Goal: Information Seeking & Learning: Learn about a topic

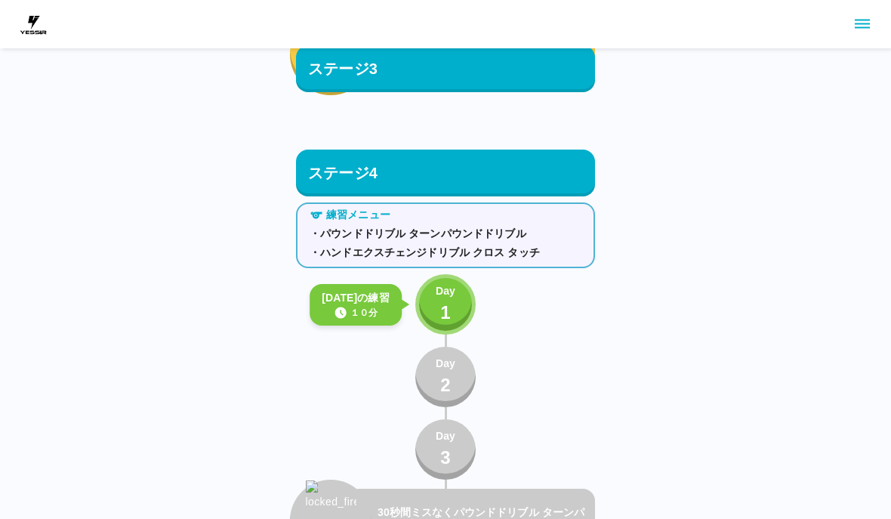
scroll to position [3659, 0]
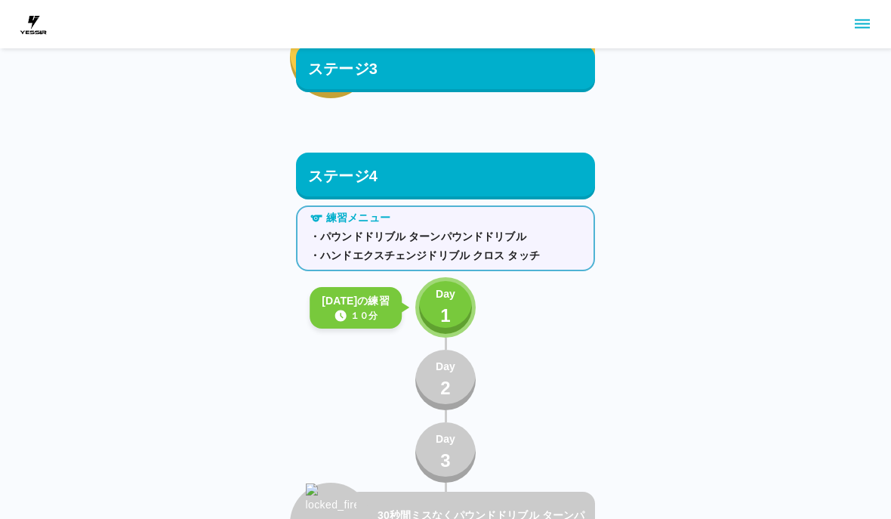
click at [461, 312] on button "Day 1" at bounding box center [445, 307] width 60 height 60
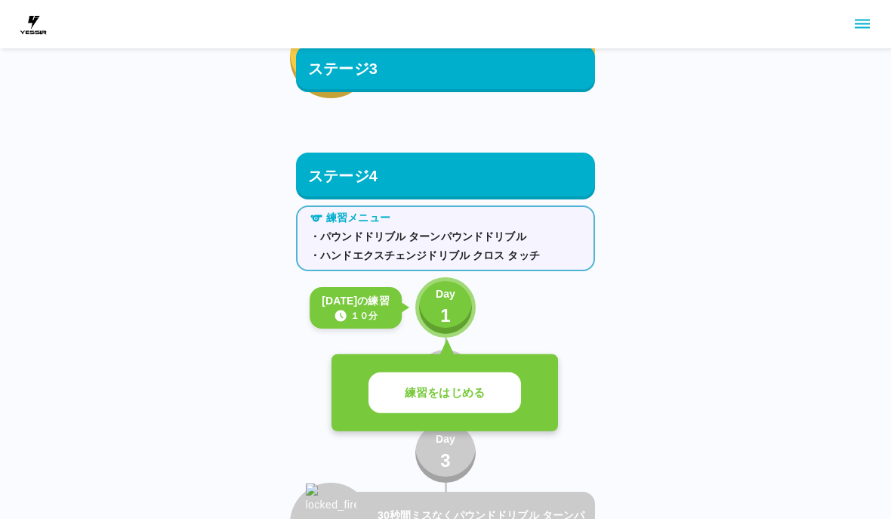
click at [459, 405] on button "練習をはじめる" at bounding box center [444, 393] width 152 height 42
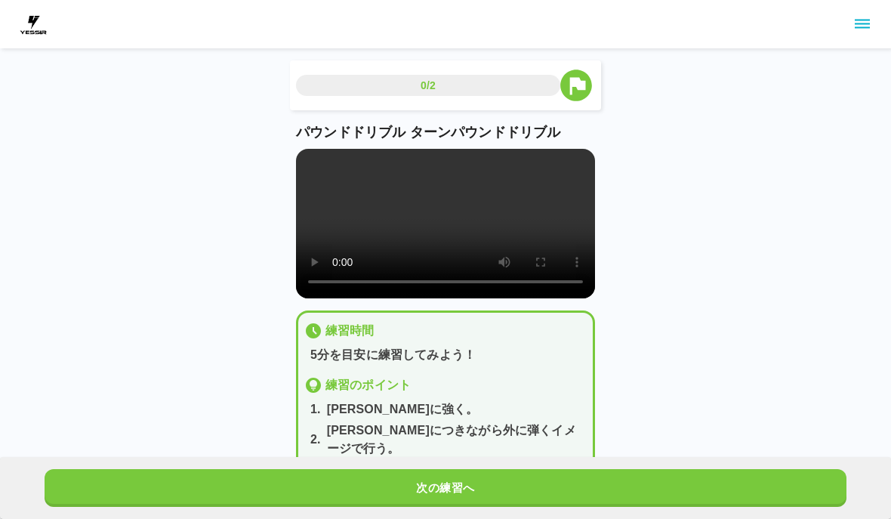
click at [442, 236] on video at bounding box center [445, 223] width 299 height 149
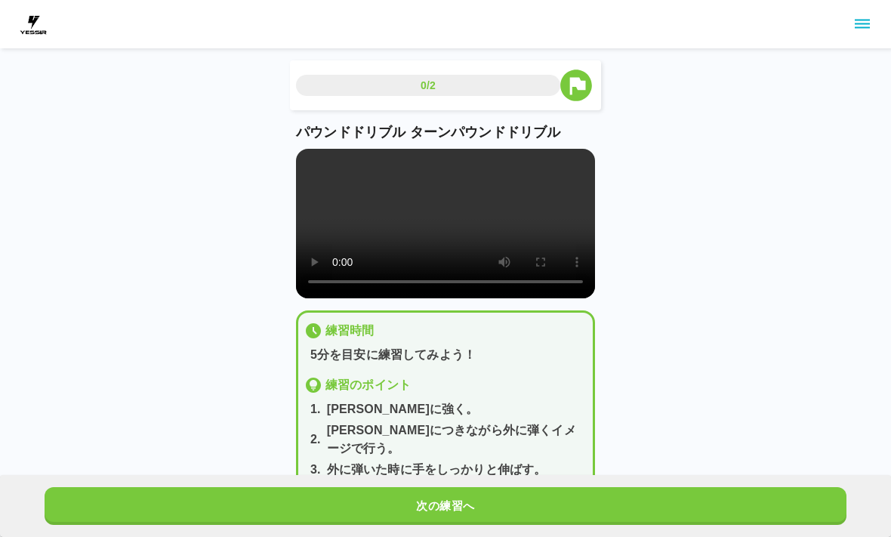
click at [301, 150] on video at bounding box center [445, 223] width 299 height 149
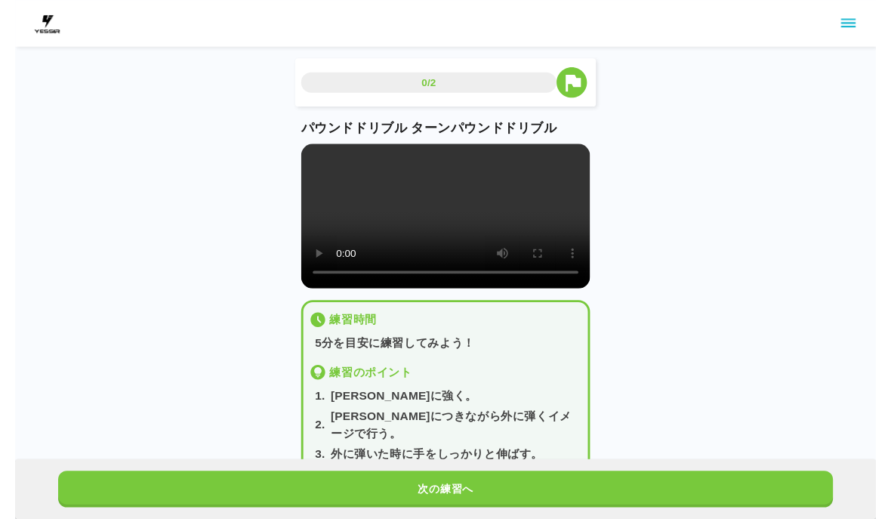
scroll to position [18, 0]
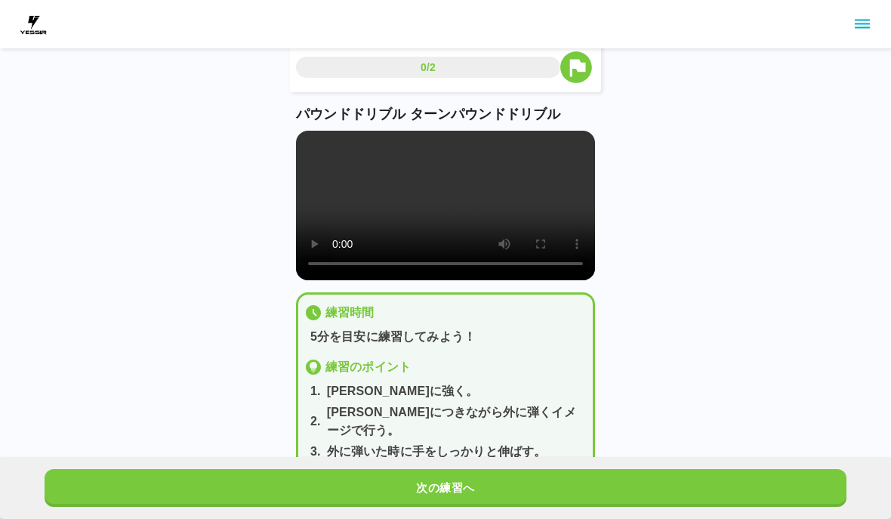
click at [457, 218] on video at bounding box center [445, 205] width 299 height 149
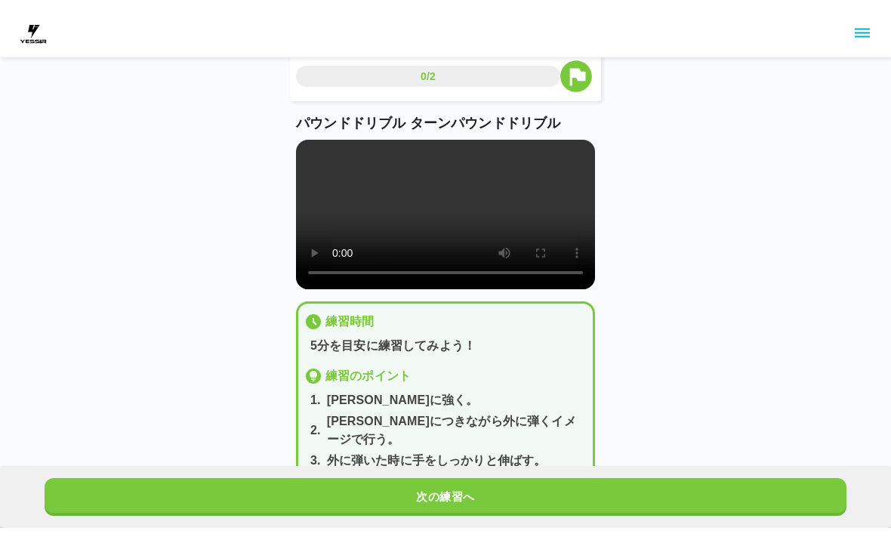
scroll to position [0, 0]
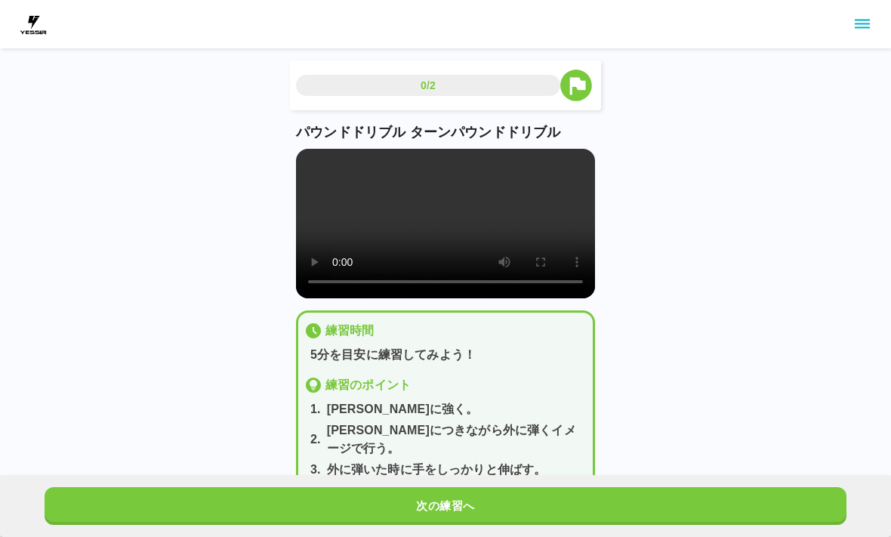
click at [309, 170] on video at bounding box center [445, 223] width 299 height 149
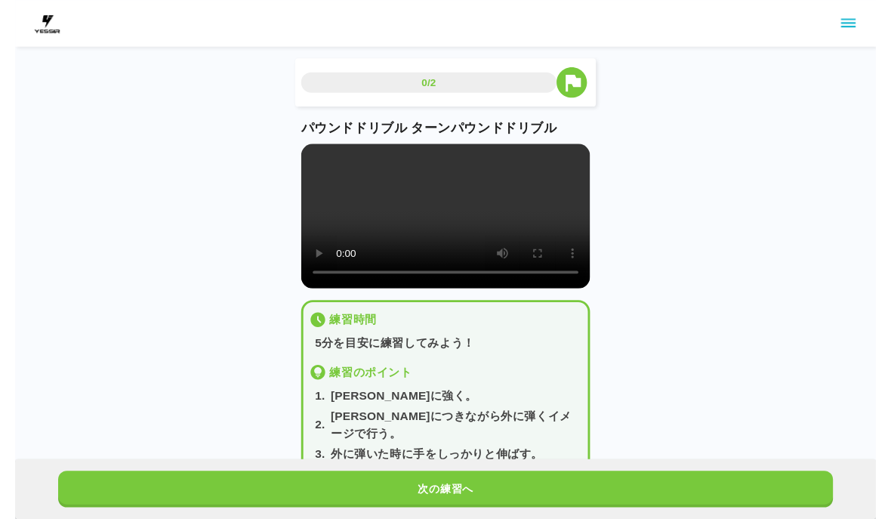
scroll to position [18, 0]
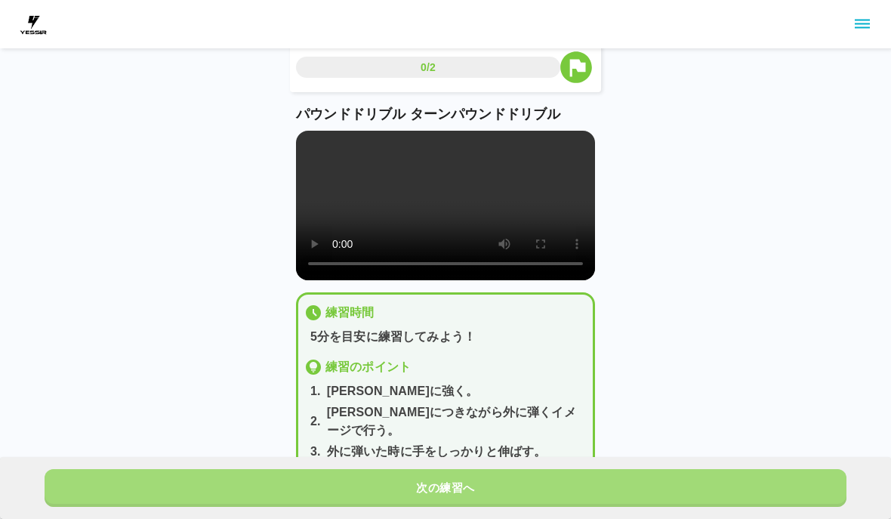
click at [515, 482] on button "次の練習へ" at bounding box center [446, 488] width 802 height 38
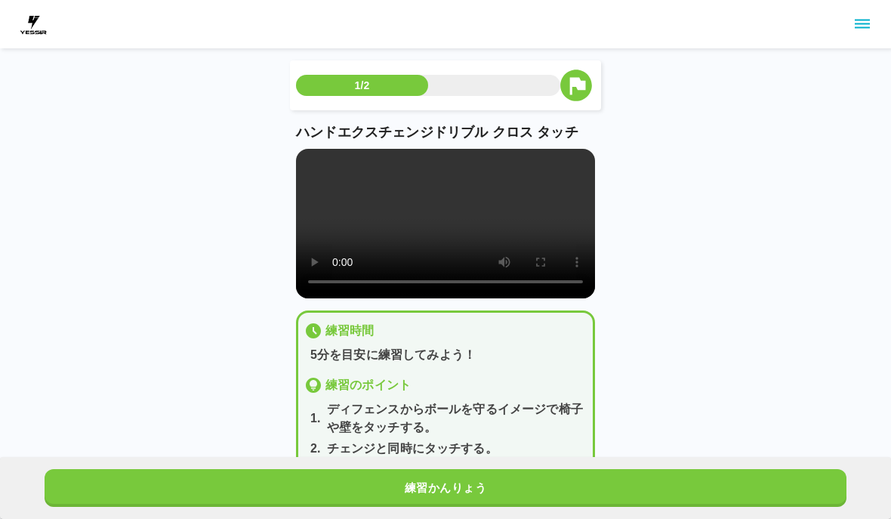
click at [480, 506] on button "練習かんりょう" at bounding box center [446, 488] width 802 height 38
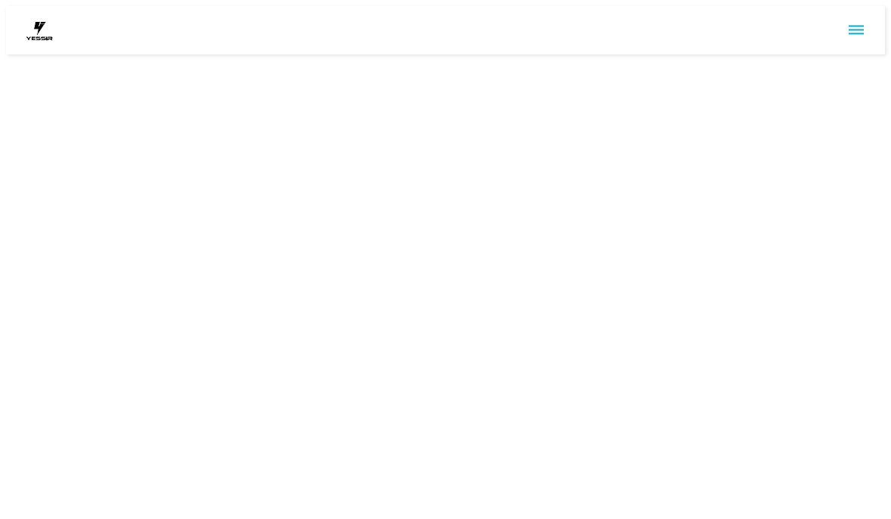
click at [449, 60] on html at bounding box center [445, 30] width 891 height 60
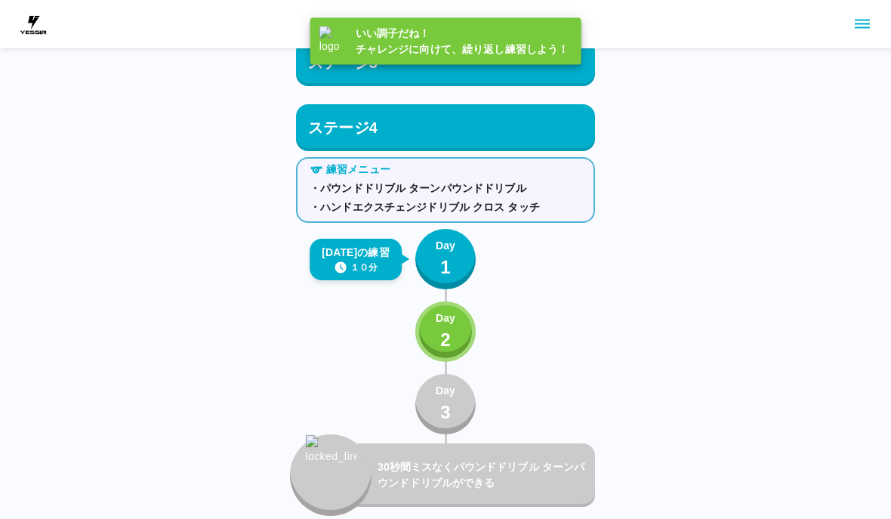
scroll to position [3707, 0]
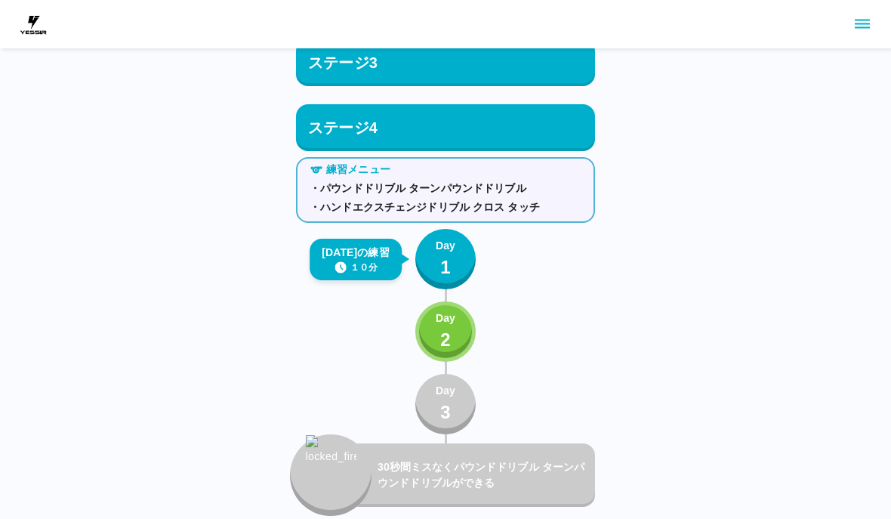
click at [442, 264] on p "1" at bounding box center [445, 267] width 11 height 27
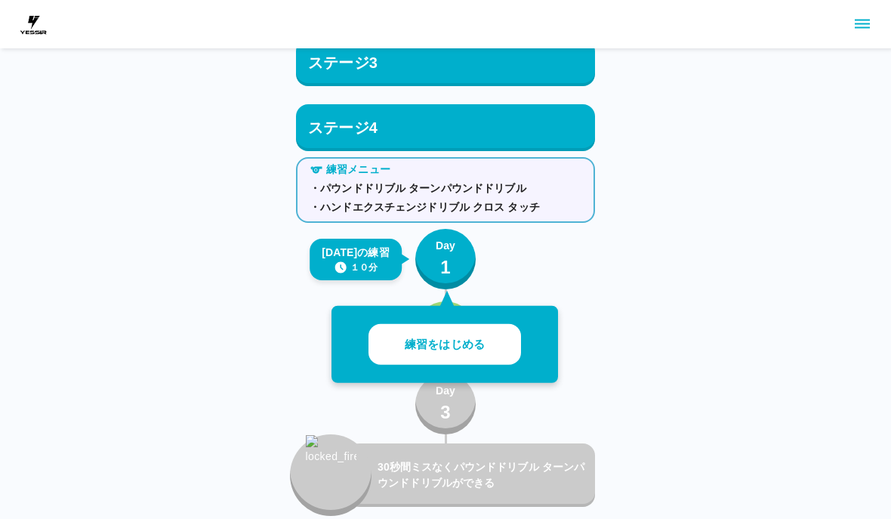
click at [467, 260] on button "Day 1" at bounding box center [445, 259] width 60 height 60
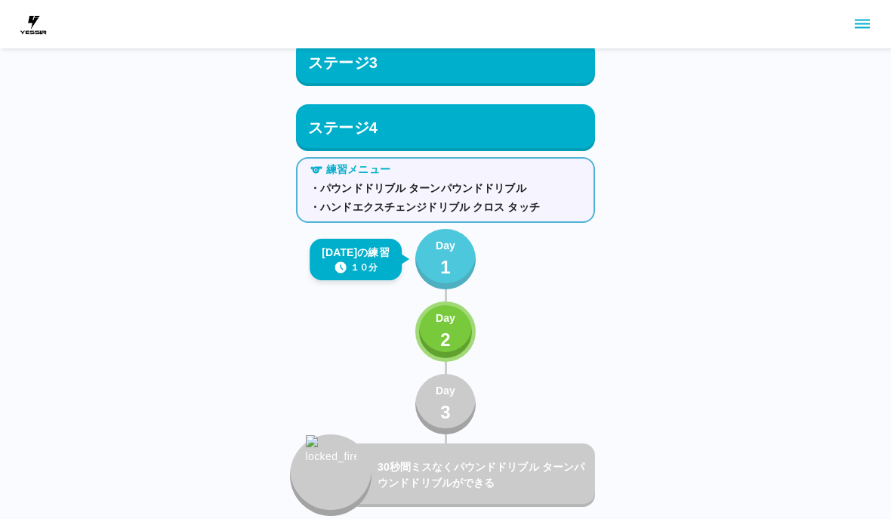
click at [447, 262] on p "1" at bounding box center [445, 267] width 11 height 27
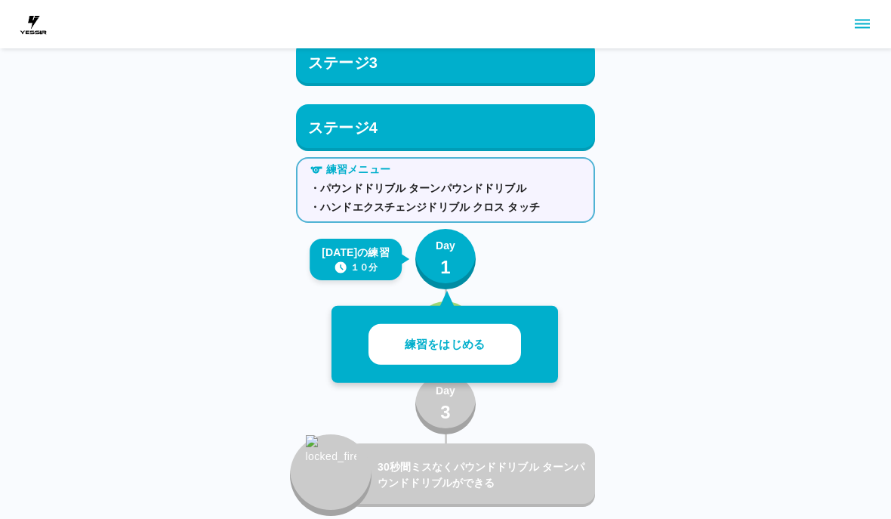
click at [487, 349] on button "練習をはじめる" at bounding box center [444, 345] width 152 height 42
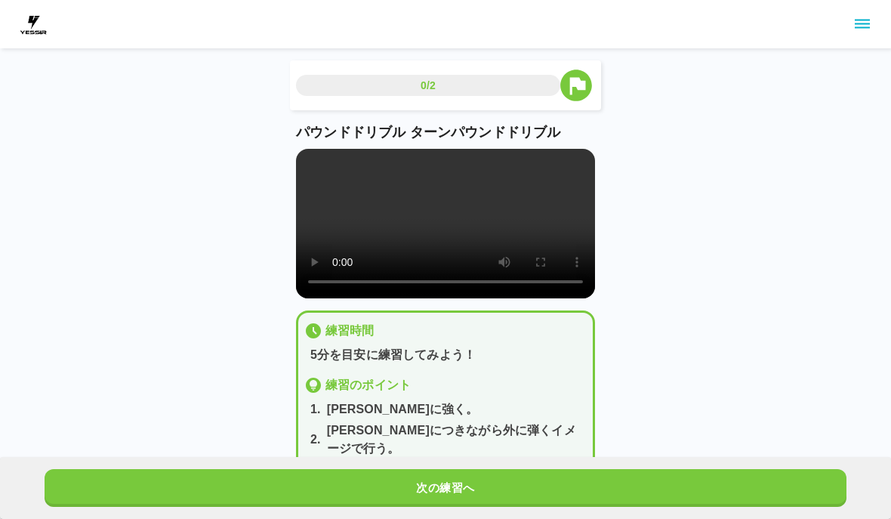
click at [447, 235] on video at bounding box center [445, 223] width 299 height 149
click at [609, 481] on button "次の練習へ" at bounding box center [446, 488] width 802 height 38
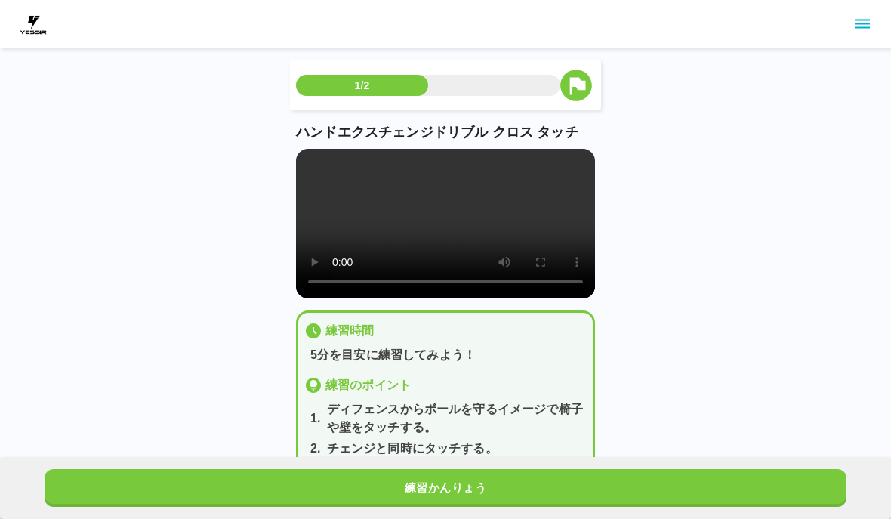
click at [545, 432] on p "ディフェンスからボールを守るイメージで椅子や壁をタッチする。" at bounding box center [457, 418] width 260 height 36
click at [449, 225] on video at bounding box center [445, 223] width 299 height 149
click at [303, 163] on video at bounding box center [445, 223] width 299 height 149
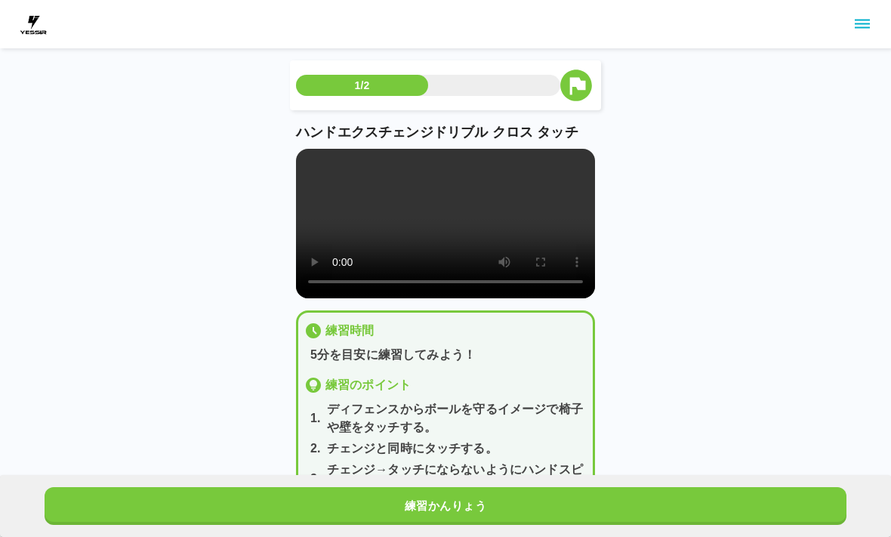
click at [312, 154] on video at bounding box center [445, 223] width 299 height 149
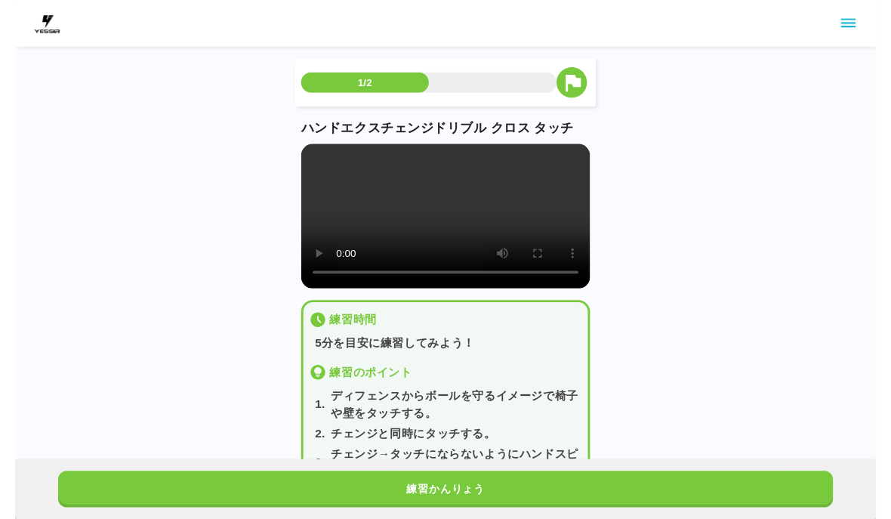
scroll to position [18, 0]
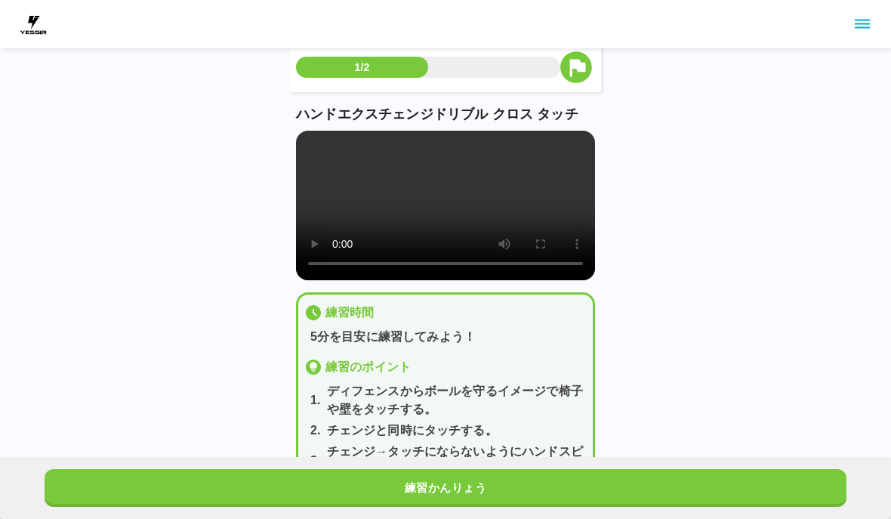
click at [488, 481] on button "練習かんりょう" at bounding box center [446, 488] width 802 height 38
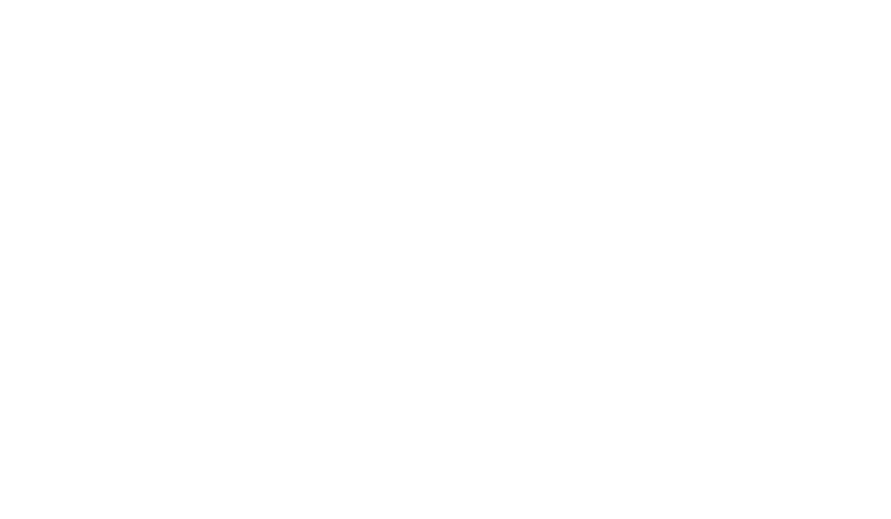
click at [550, 6] on html at bounding box center [445, 3] width 891 height 6
